Goal: Check status: Check status

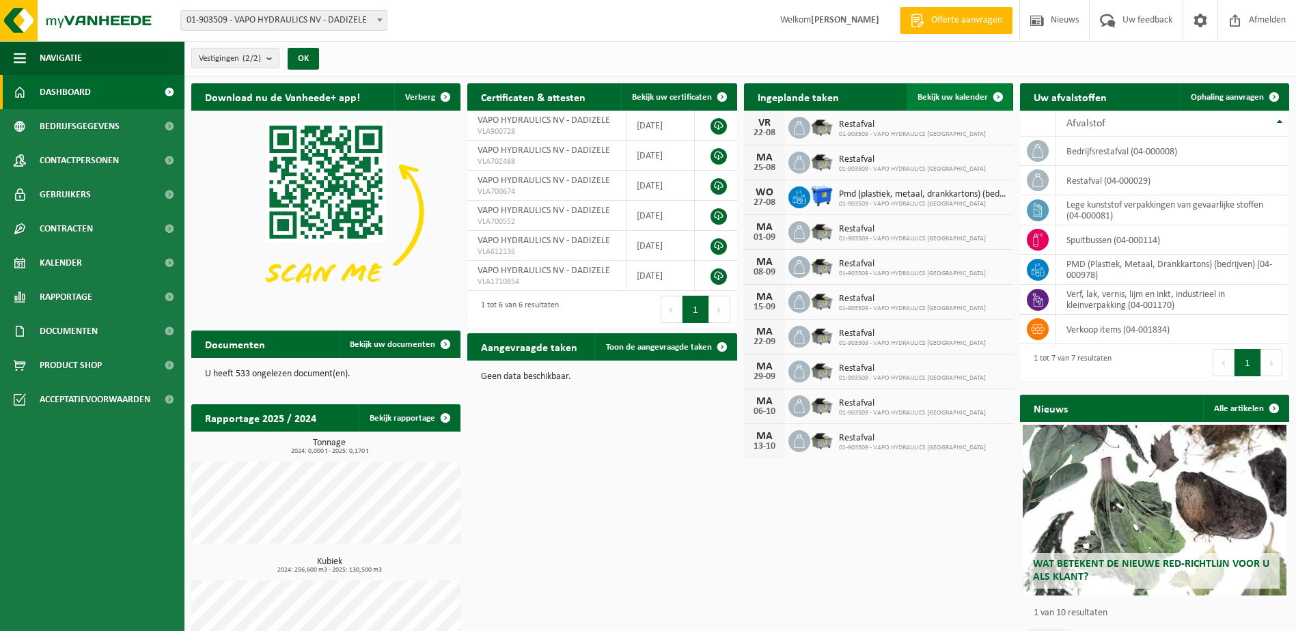
click at [941, 102] on link "Bekijk uw kalender" at bounding box center [959, 96] width 105 height 27
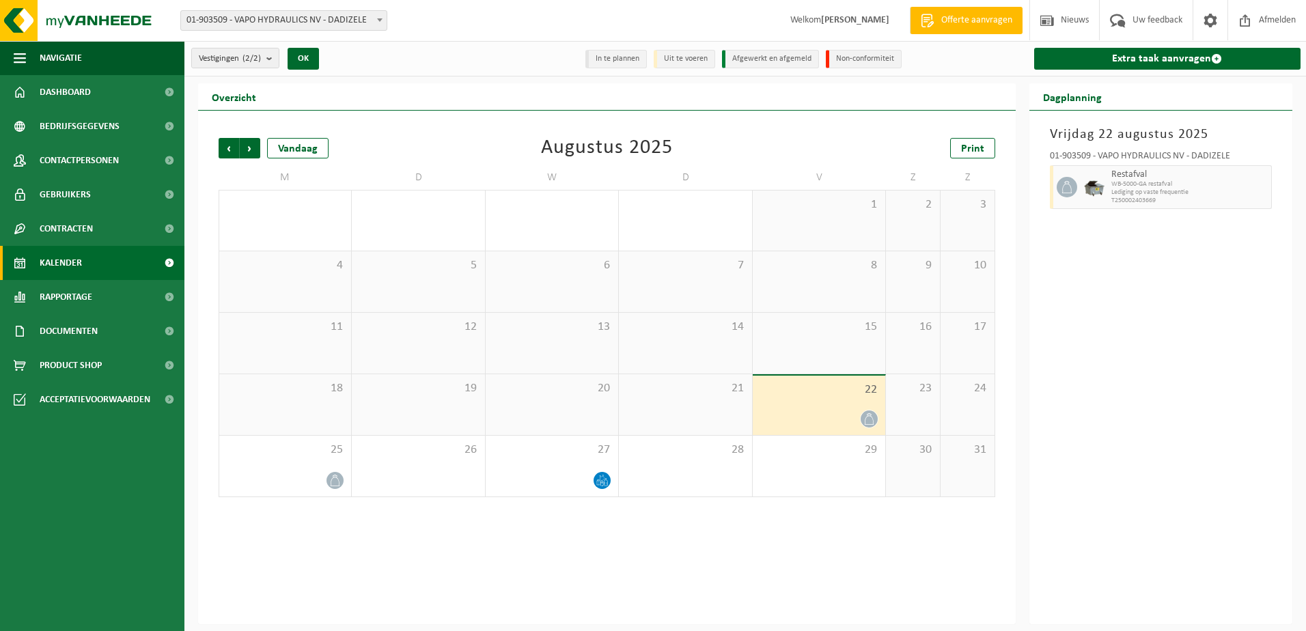
click at [856, 412] on div at bounding box center [819, 419] width 119 height 18
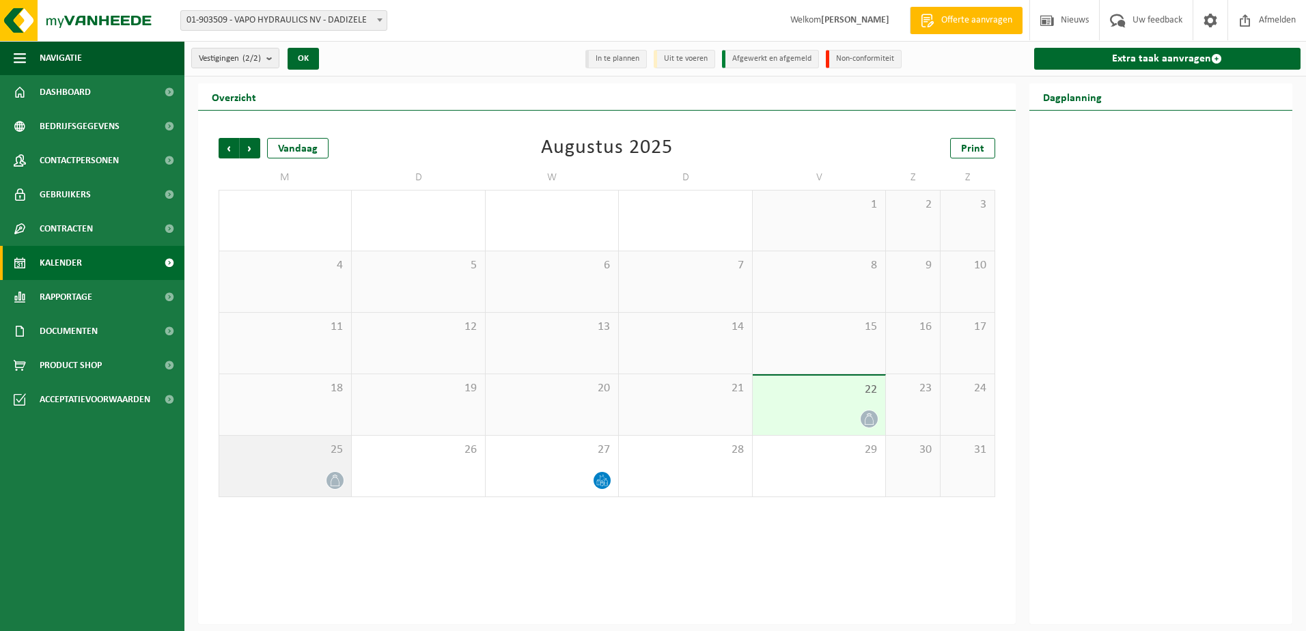
click at [330, 465] on div "25" at bounding box center [285, 466] width 132 height 61
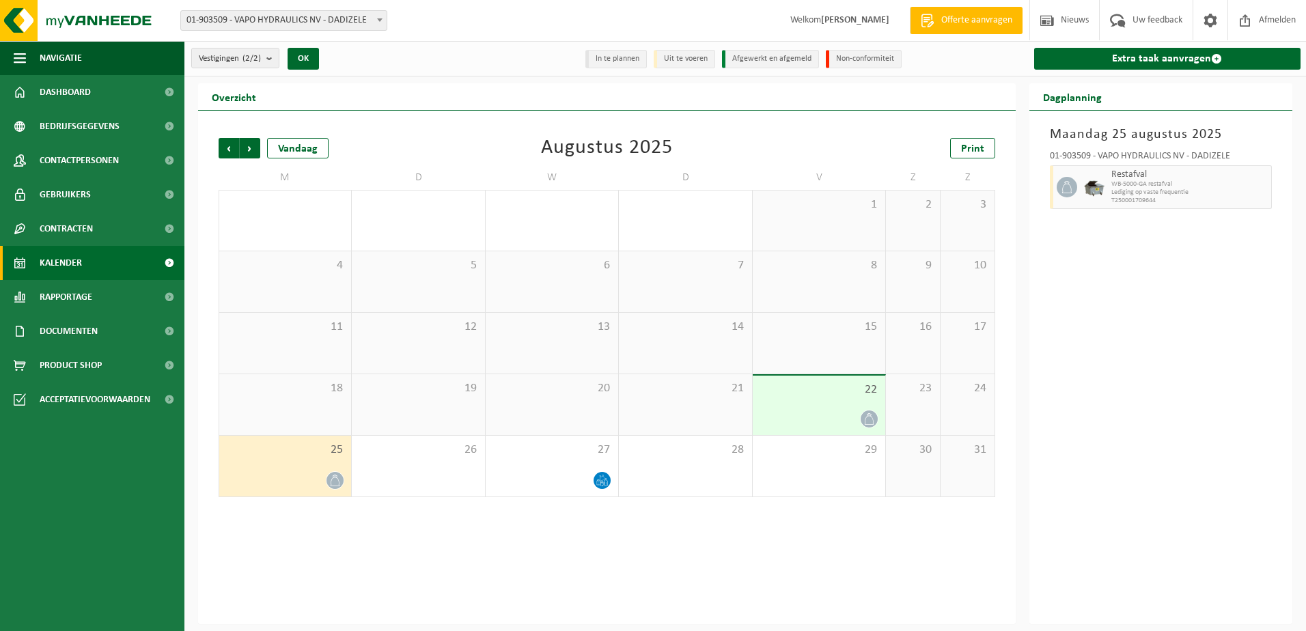
click at [1102, 195] on img at bounding box center [1094, 187] width 20 height 20
click at [255, 147] on span "Volgende" at bounding box center [250, 148] width 20 height 20
